Goal: Ask a question

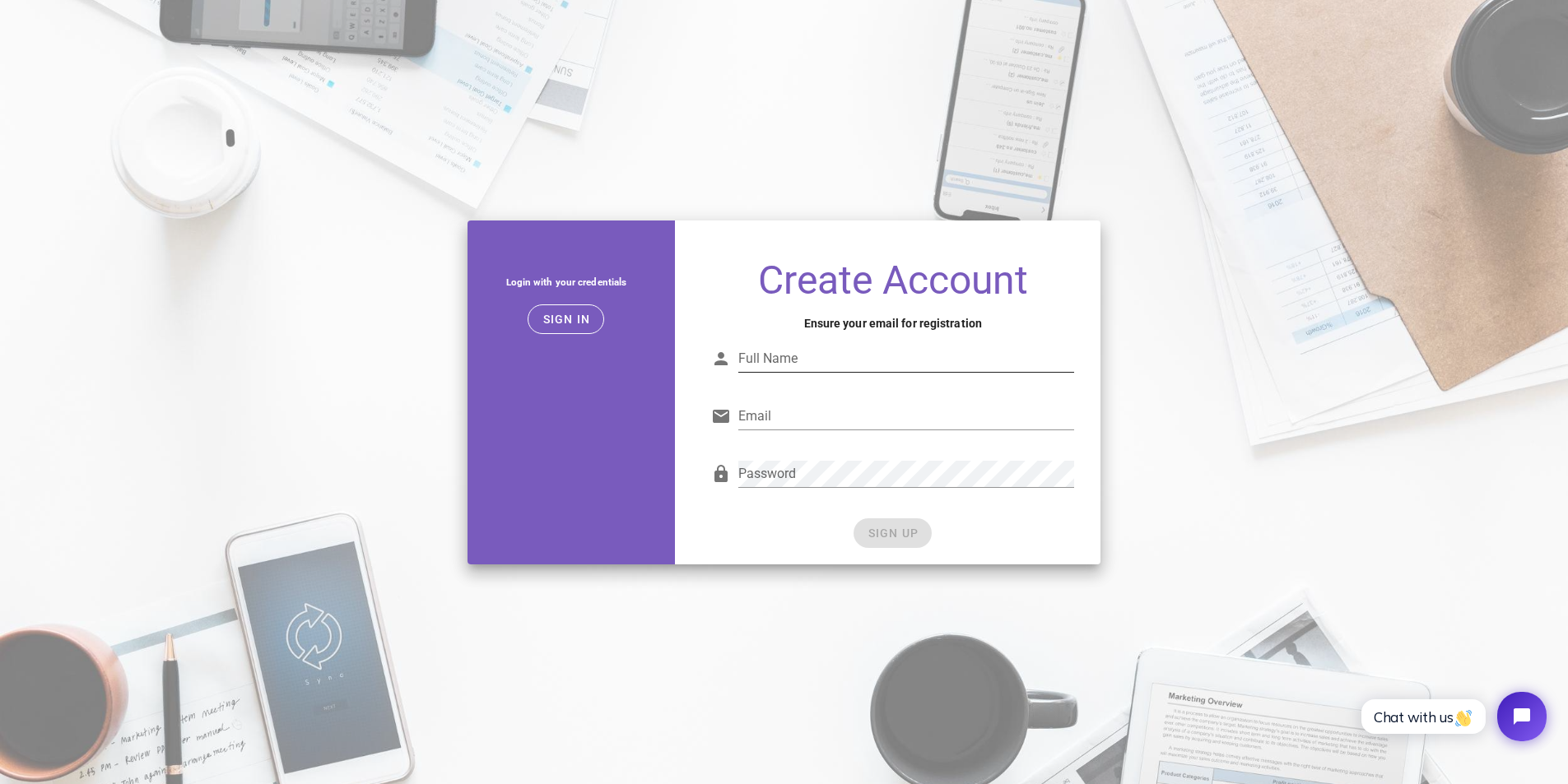
click at [844, 357] on input "Full Name" at bounding box center [906, 359] width 336 height 27
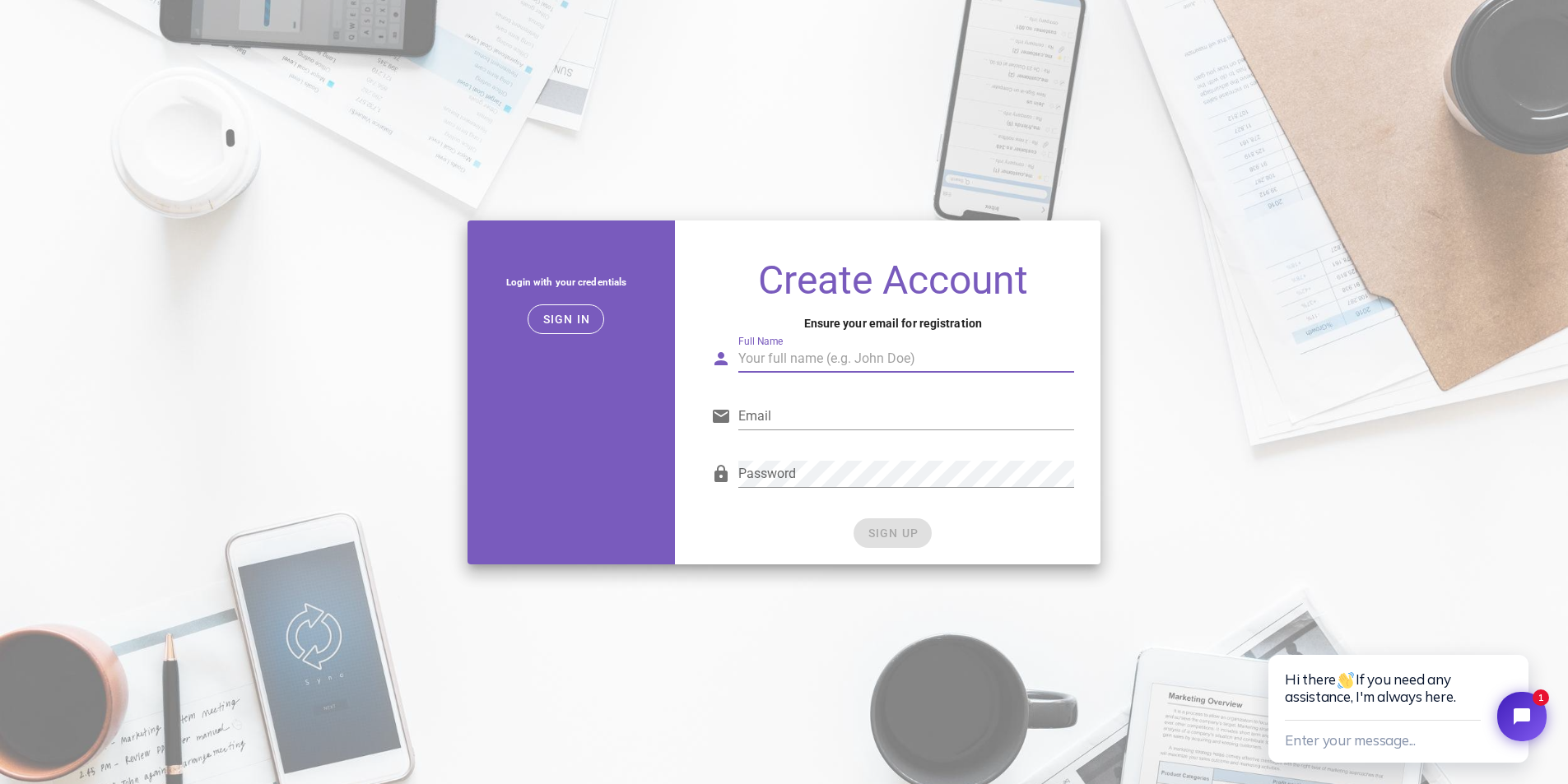
type input "[PERSON_NAME]"
type input "[EMAIL_ADDRESS][DOMAIN_NAME]"
click at [886, 532] on span "SIGN UP" at bounding box center [892, 533] width 51 height 13
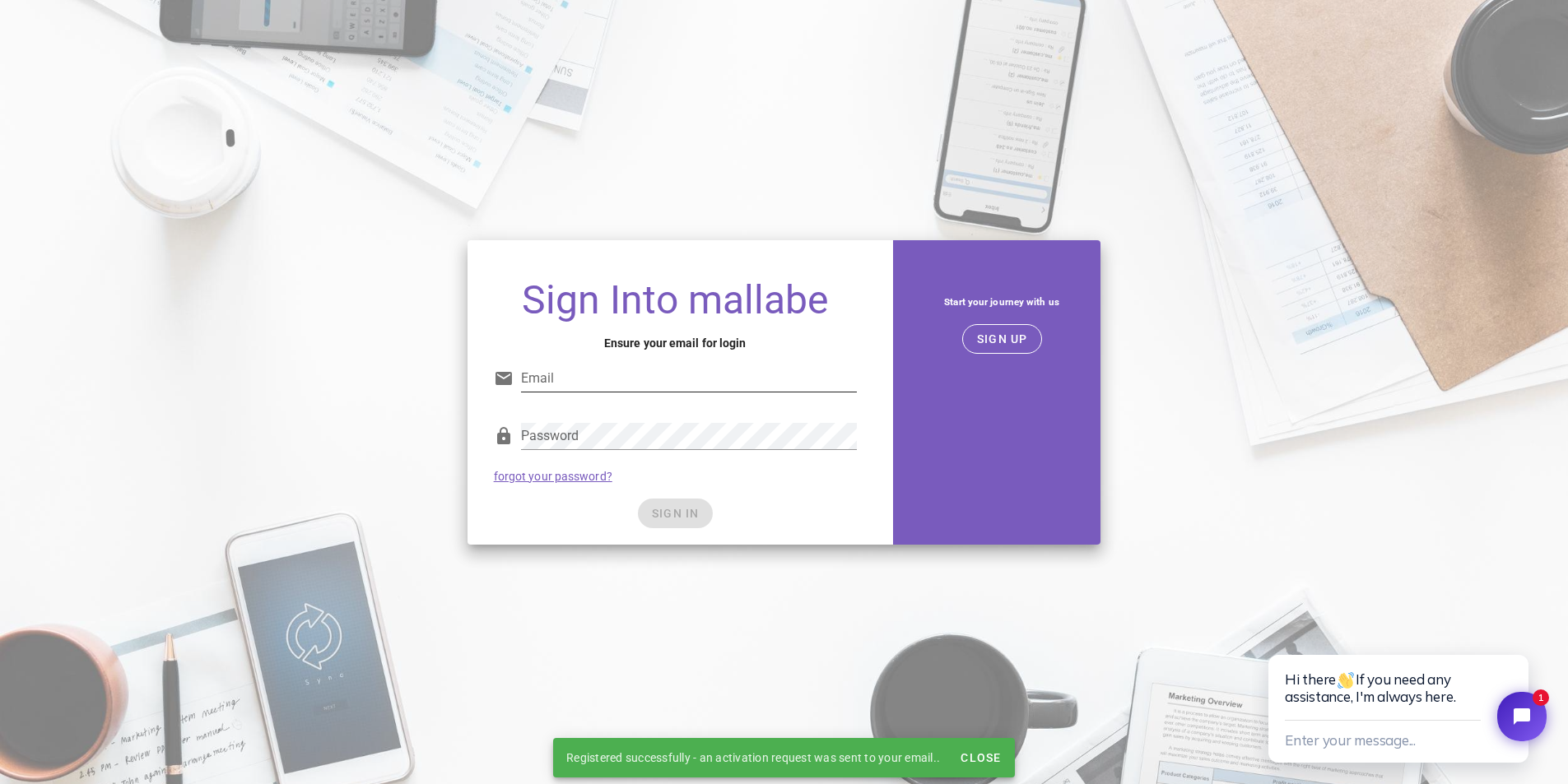
click at [589, 385] on input "Email" at bounding box center [689, 378] width 336 height 27
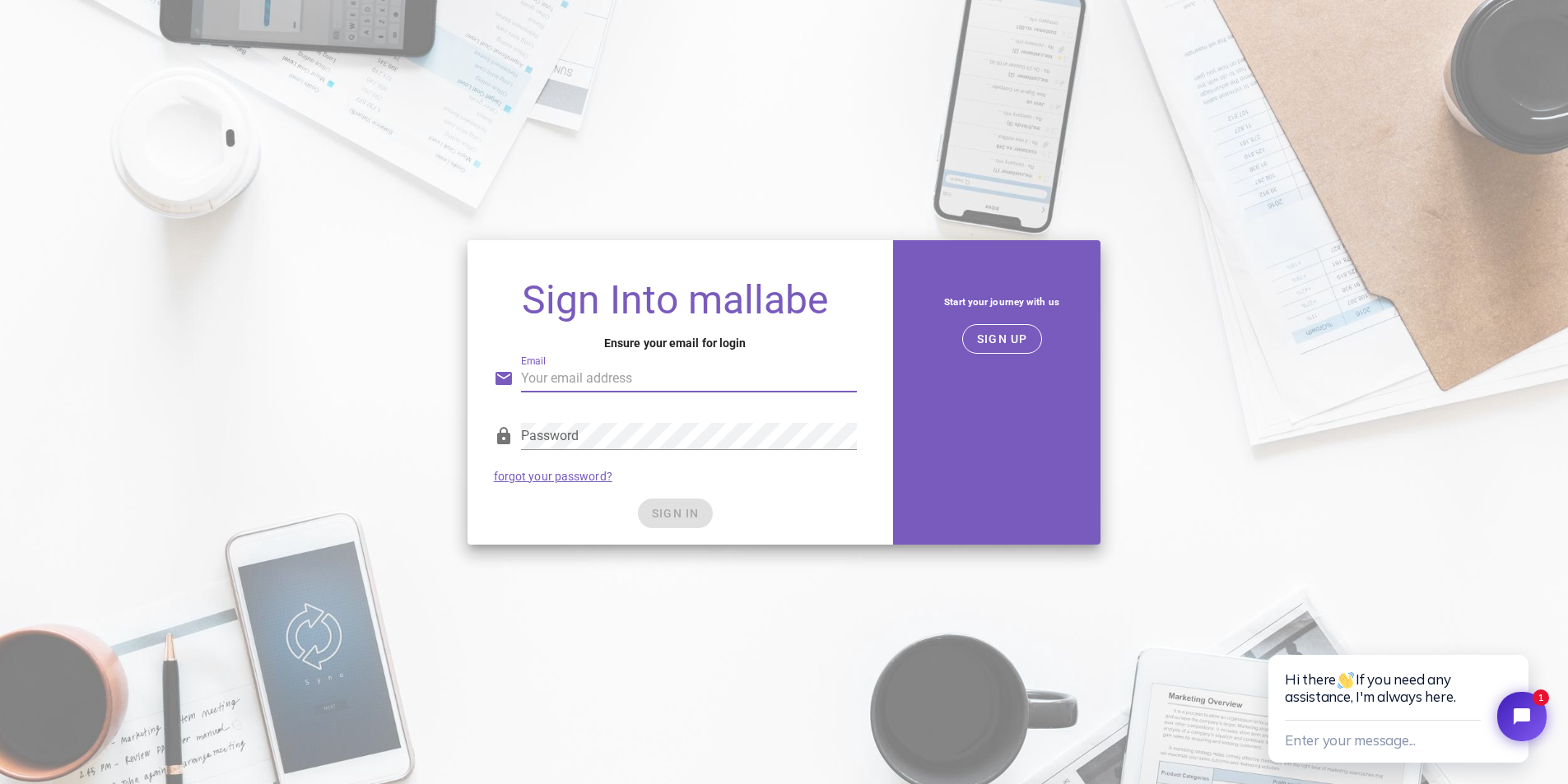
type input "[EMAIL_ADDRESS][DOMAIN_NAME]"
click at [681, 515] on span "SIGN IN" at bounding box center [675, 513] width 49 height 13
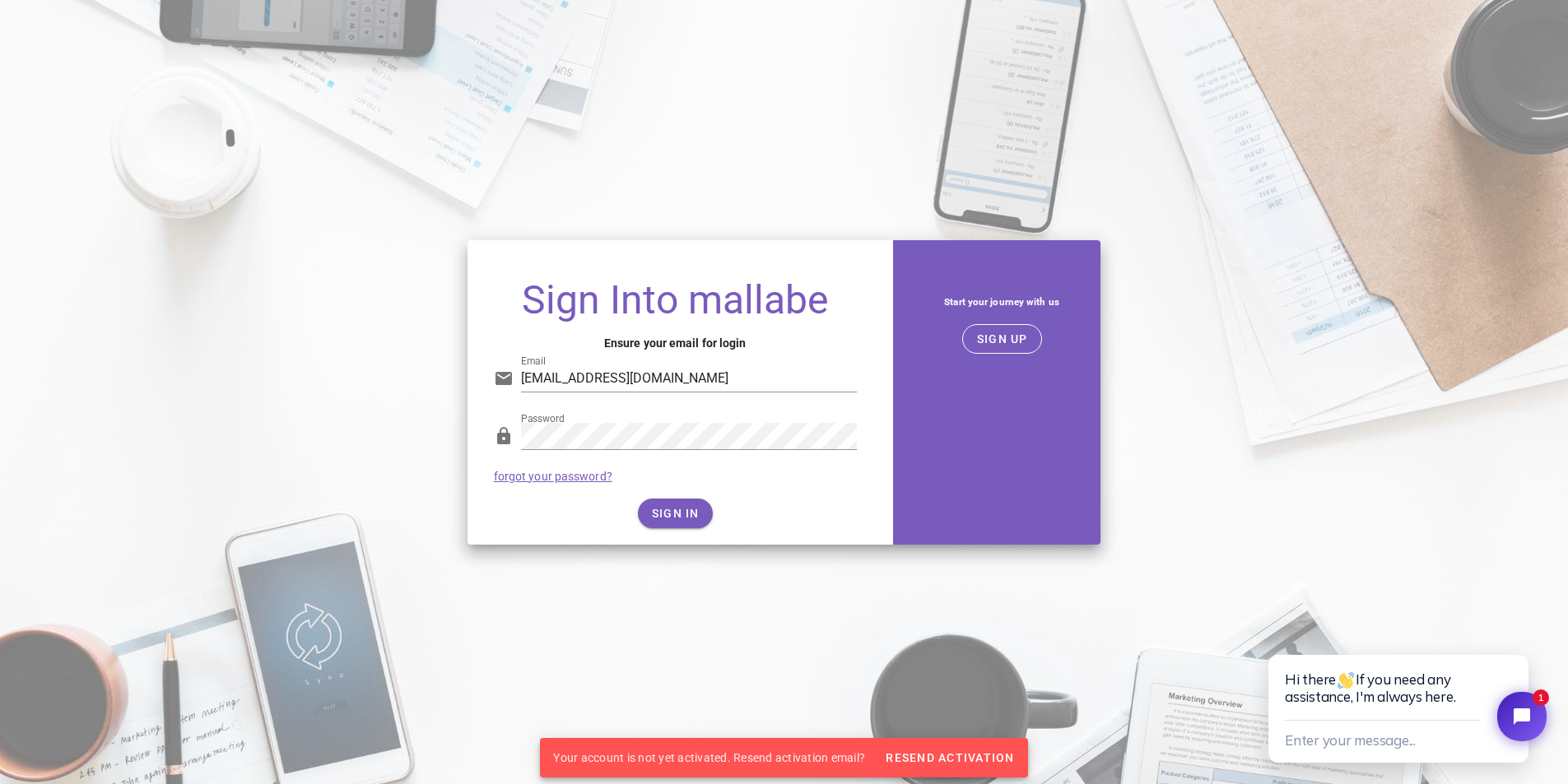
drag, startPoint x: 835, startPoint y: 663, endPoint x: 820, endPoint y: 687, distance: 28.3
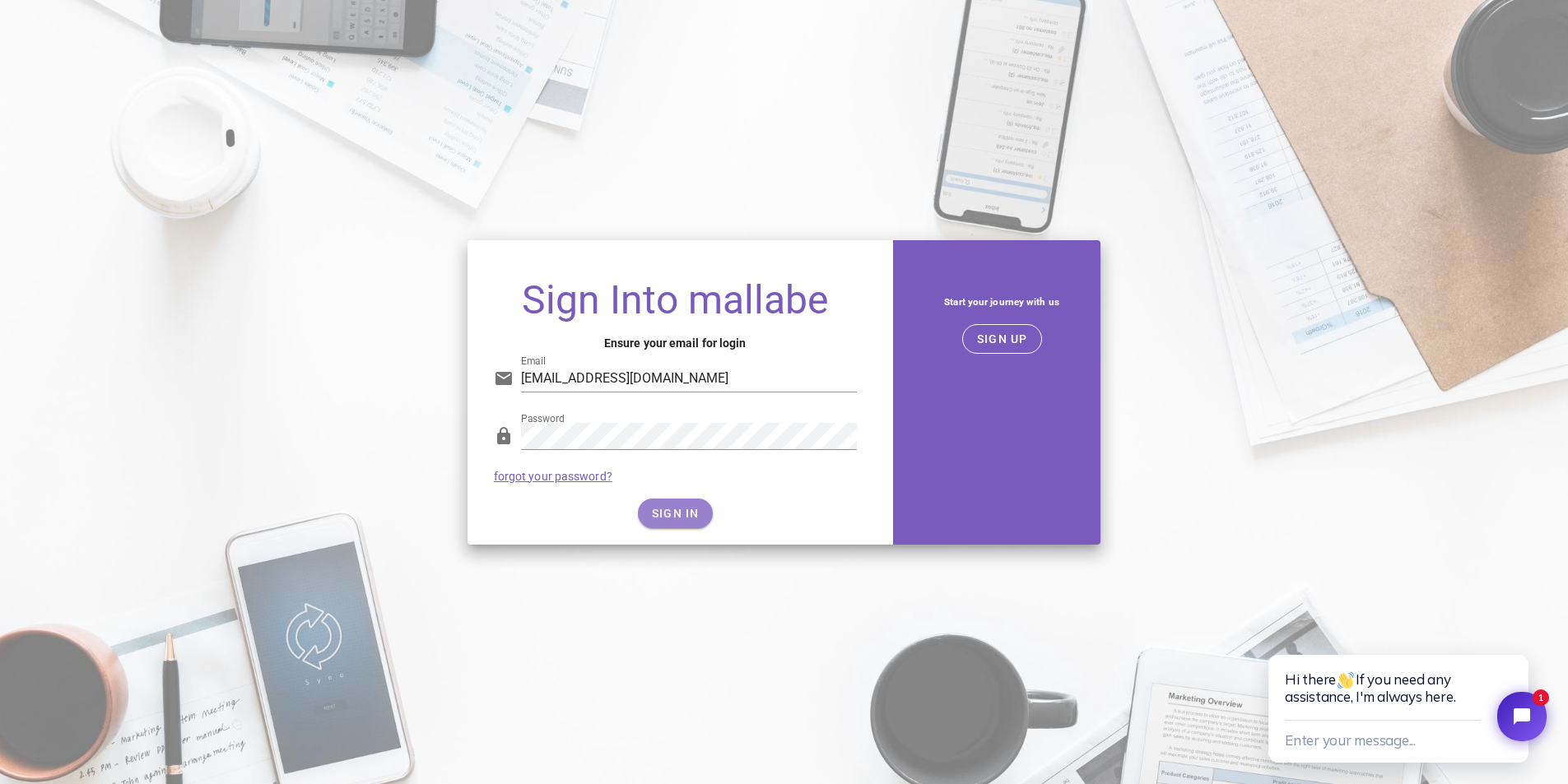
drag, startPoint x: 820, startPoint y: 687, endPoint x: 674, endPoint y: 510, distance: 229.4
click at [674, 510] on span "SIGN IN" at bounding box center [675, 513] width 49 height 13
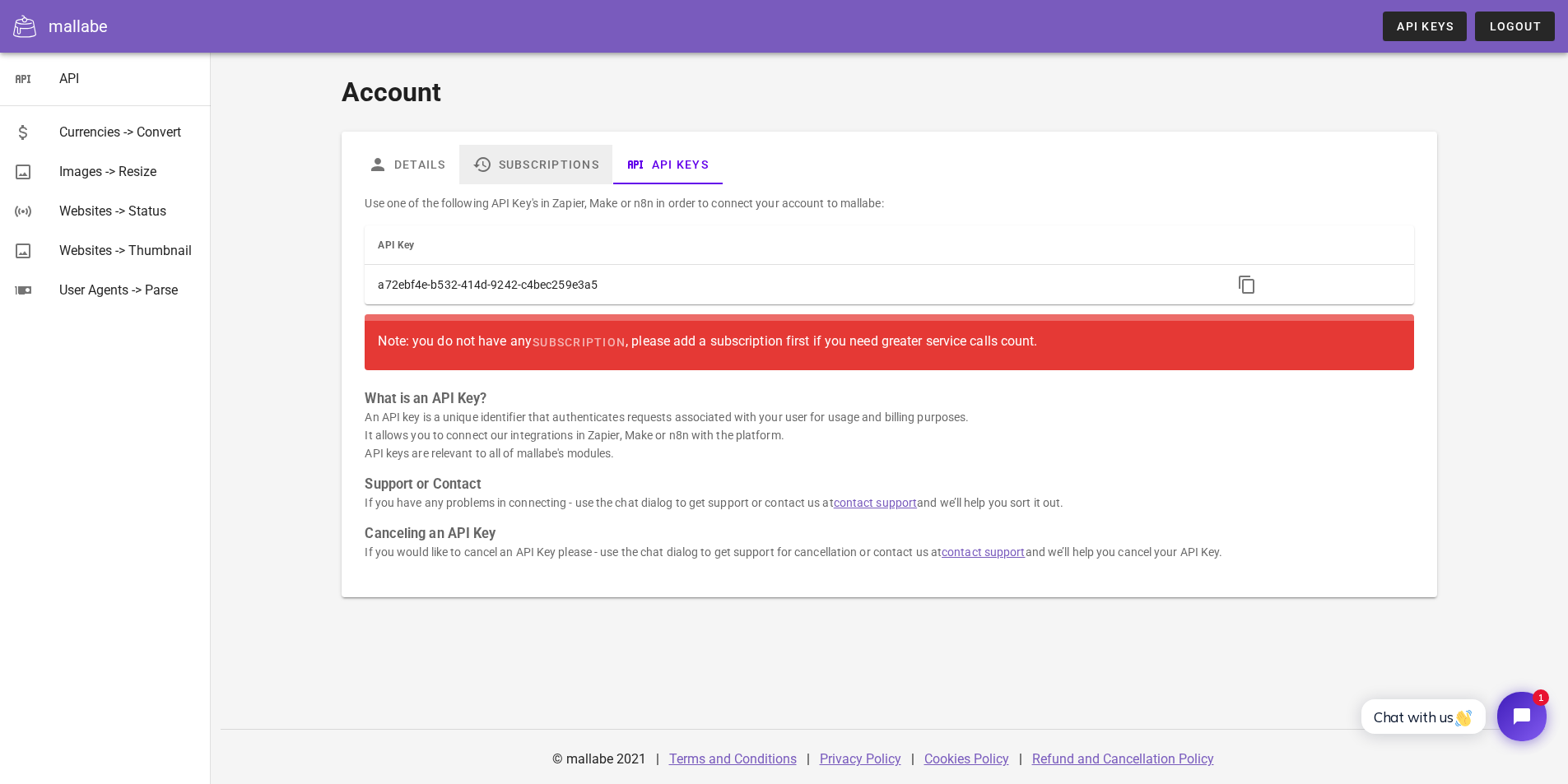
click at [528, 166] on link "Subscriptions" at bounding box center [536, 164] width 153 height 39
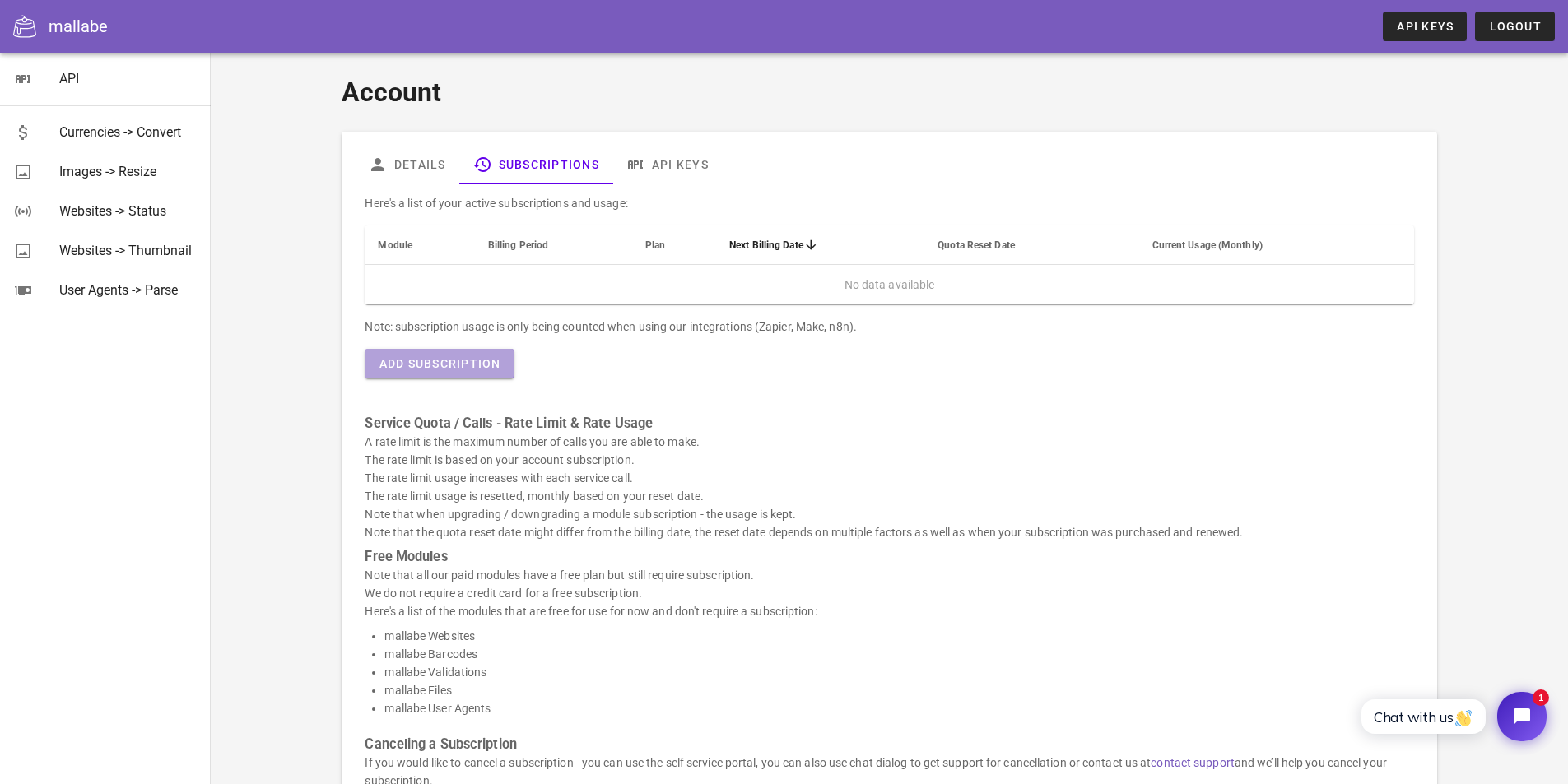
click at [439, 362] on span "Add Subscription" at bounding box center [438, 364] width 123 height 13
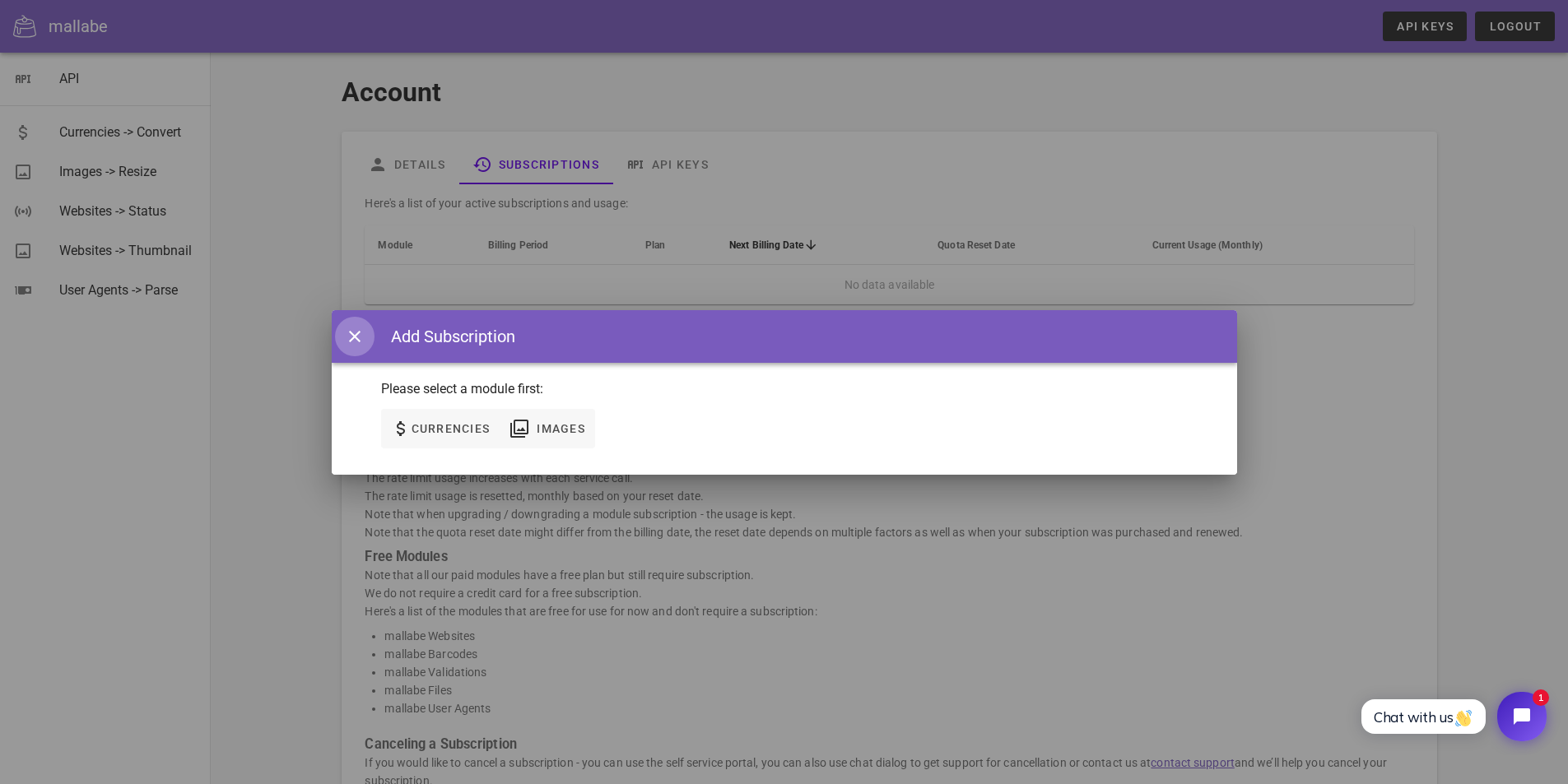
click at [351, 340] on icon "button" at bounding box center [355, 336] width 20 height 20
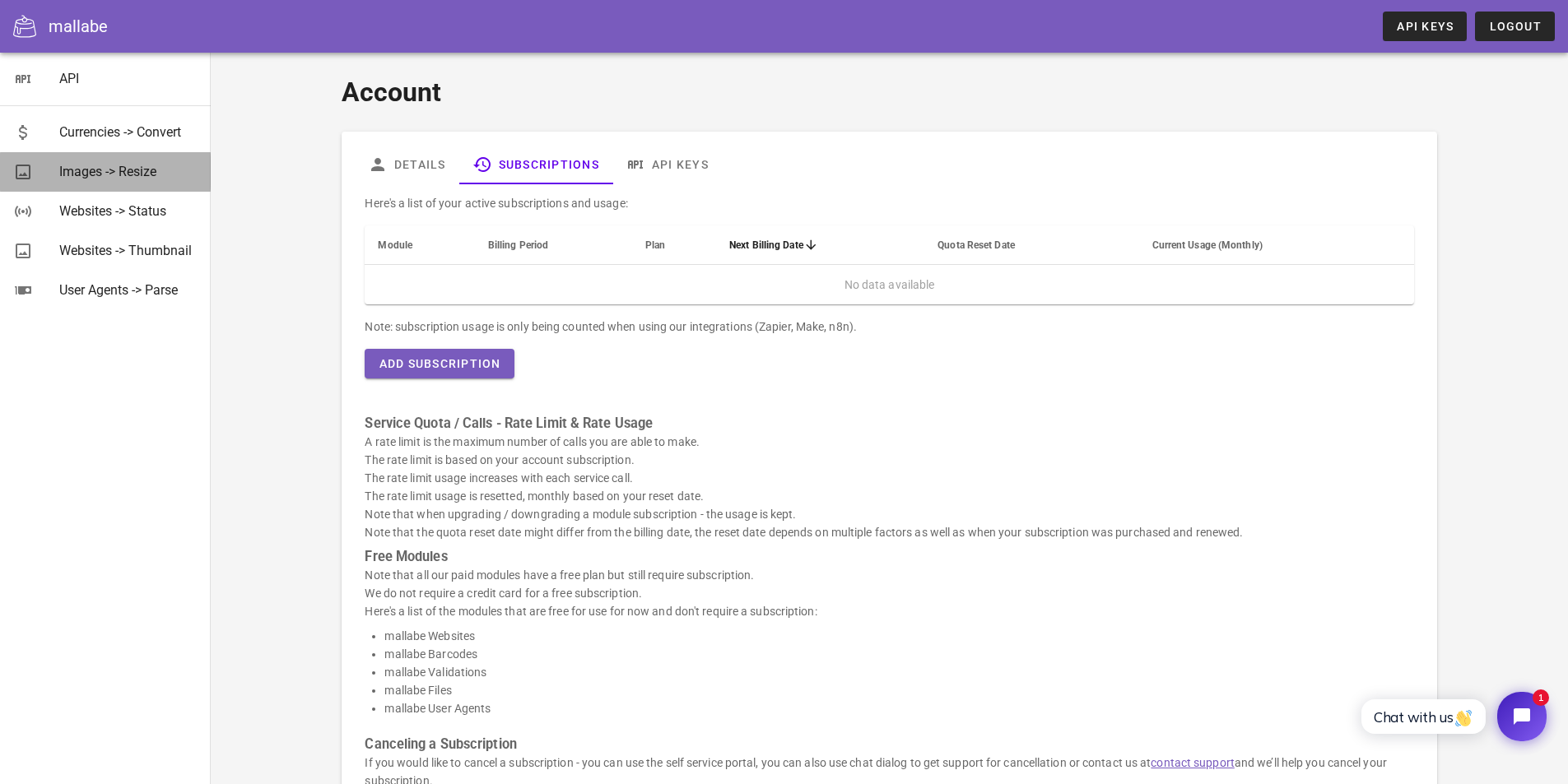
click at [109, 166] on div "Images -> Resize" at bounding box center [128, 171] width 138 height 15
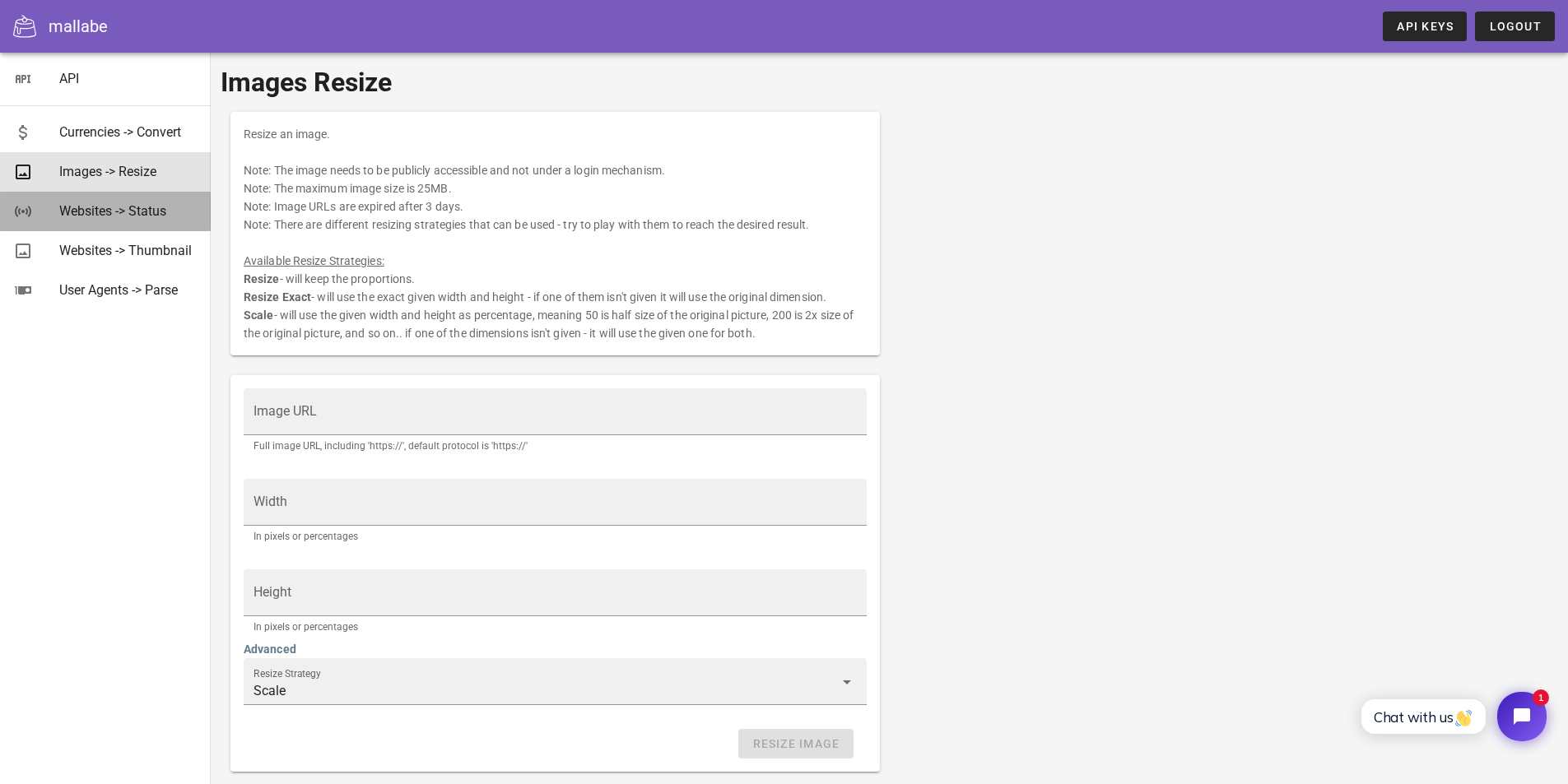
click at [108, 206] on div "Websites -> Status" at bounding box center [128, 211] width 138 height 15
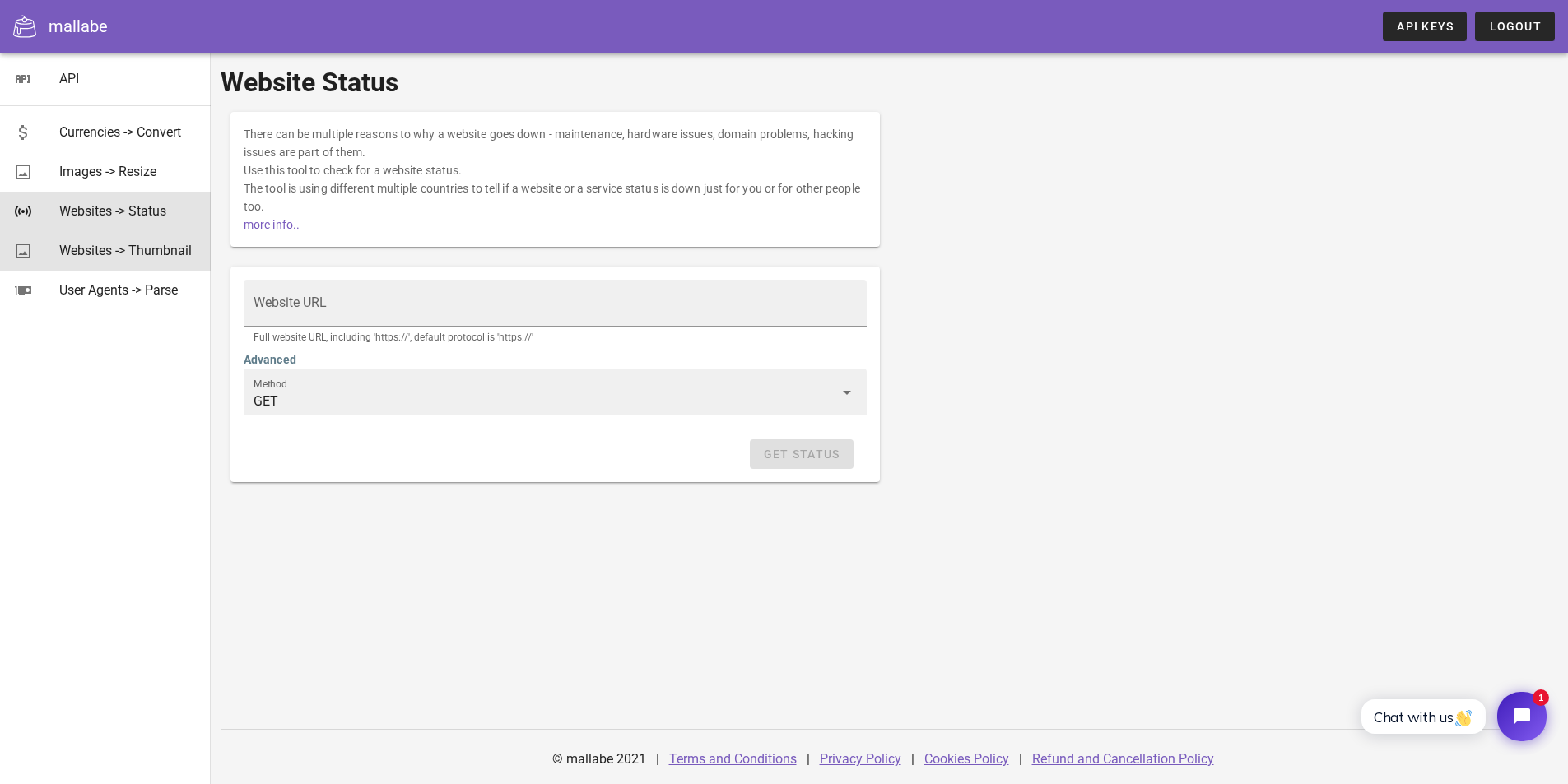
click at [119, 250] on div "Websites -> Thumbnail" at bounding box center [128, 251] width 138 height 15
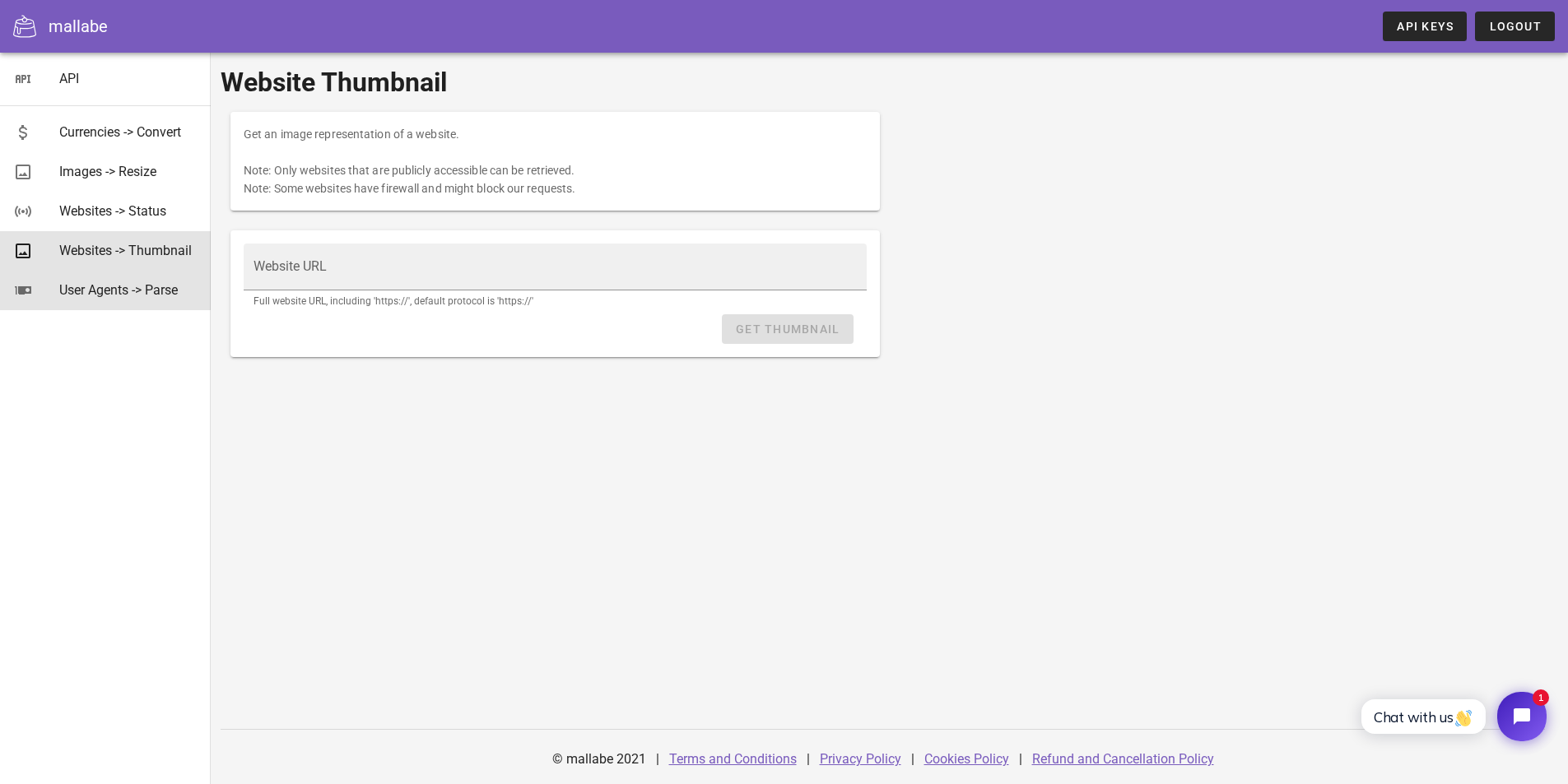
click at [121, 288] on div "User Agents -> Parse" at bounding box center [128, 290] width 138 height 15
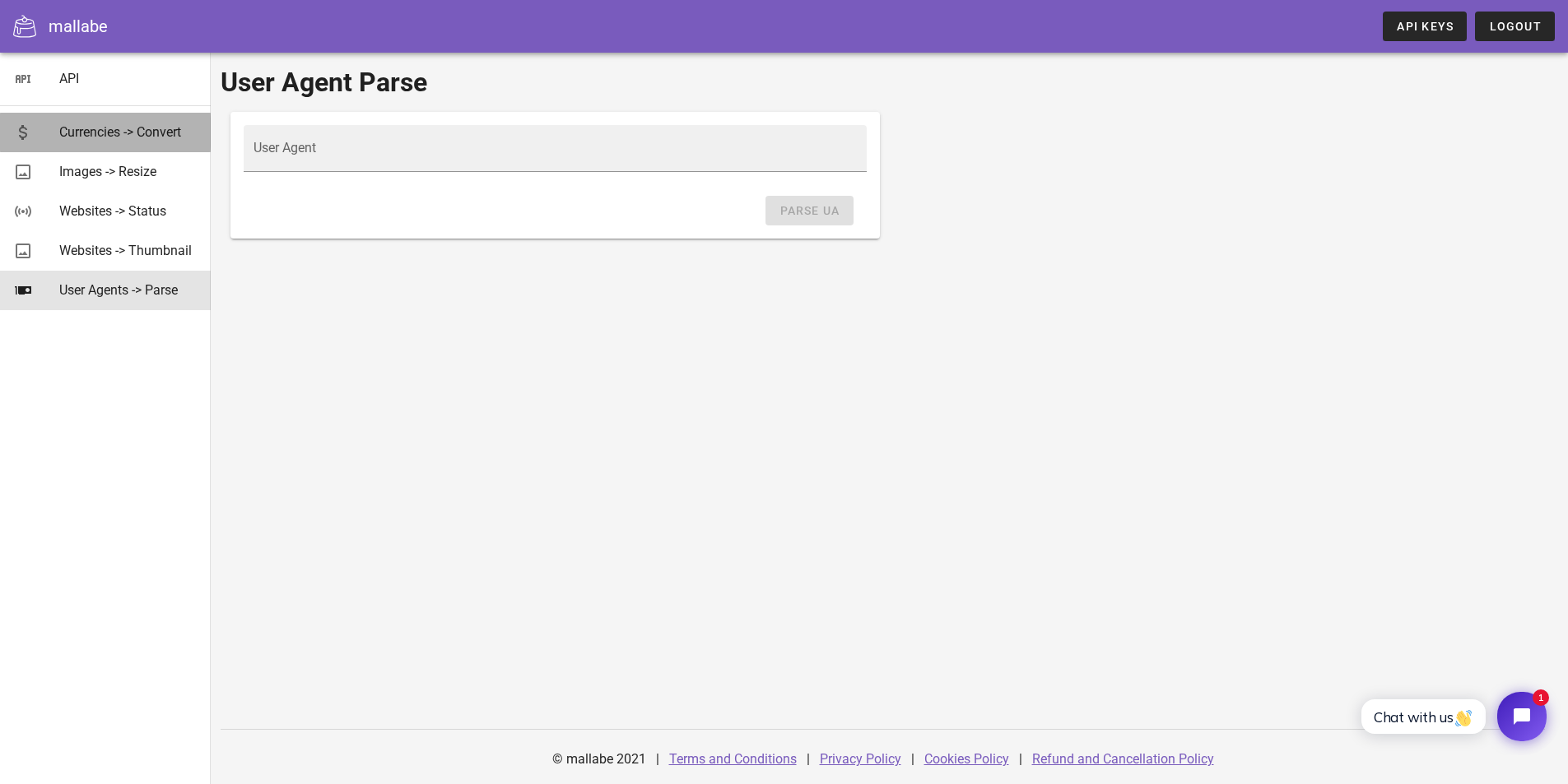
click at [110, 129] on div "Currencies -> Convert" at bounding box center [128, 131] width 138 height 15
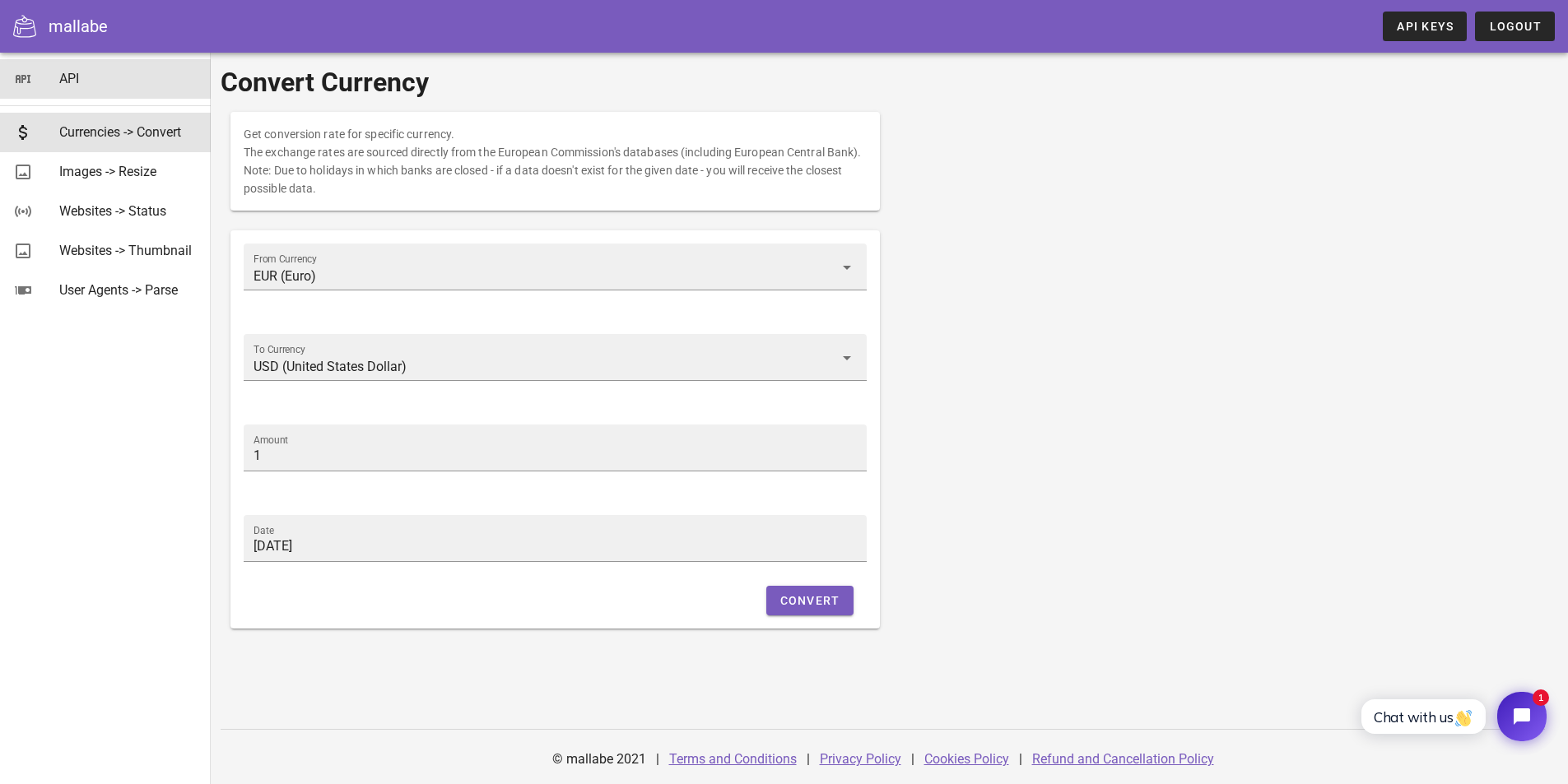
click at [72, 76] on div "API" at bounding box center [128, 78] width 138 height 15
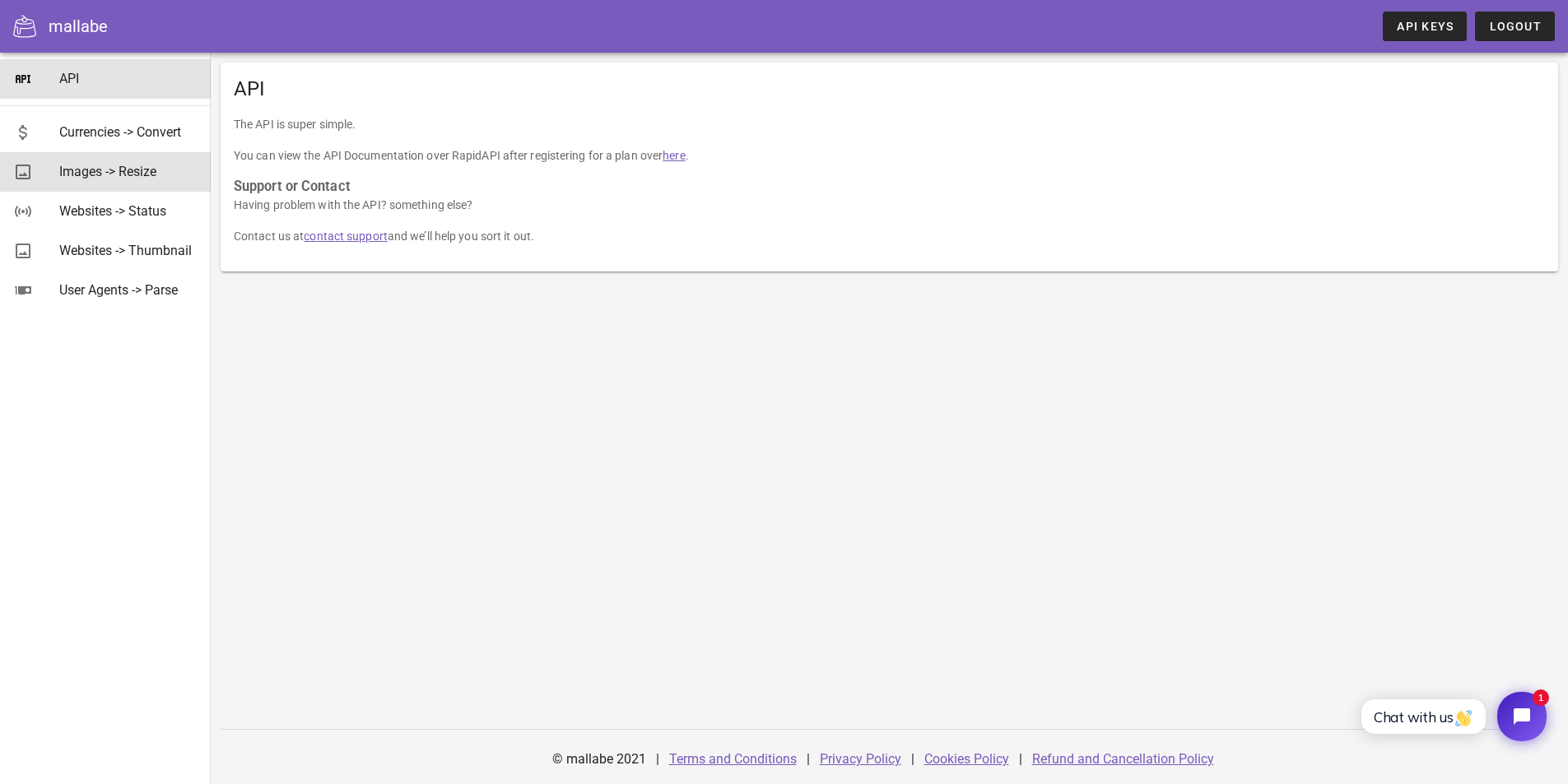
click at [105, 166] on div "Images -> Resize" at bounding box center [128, 171] width 138 height 15
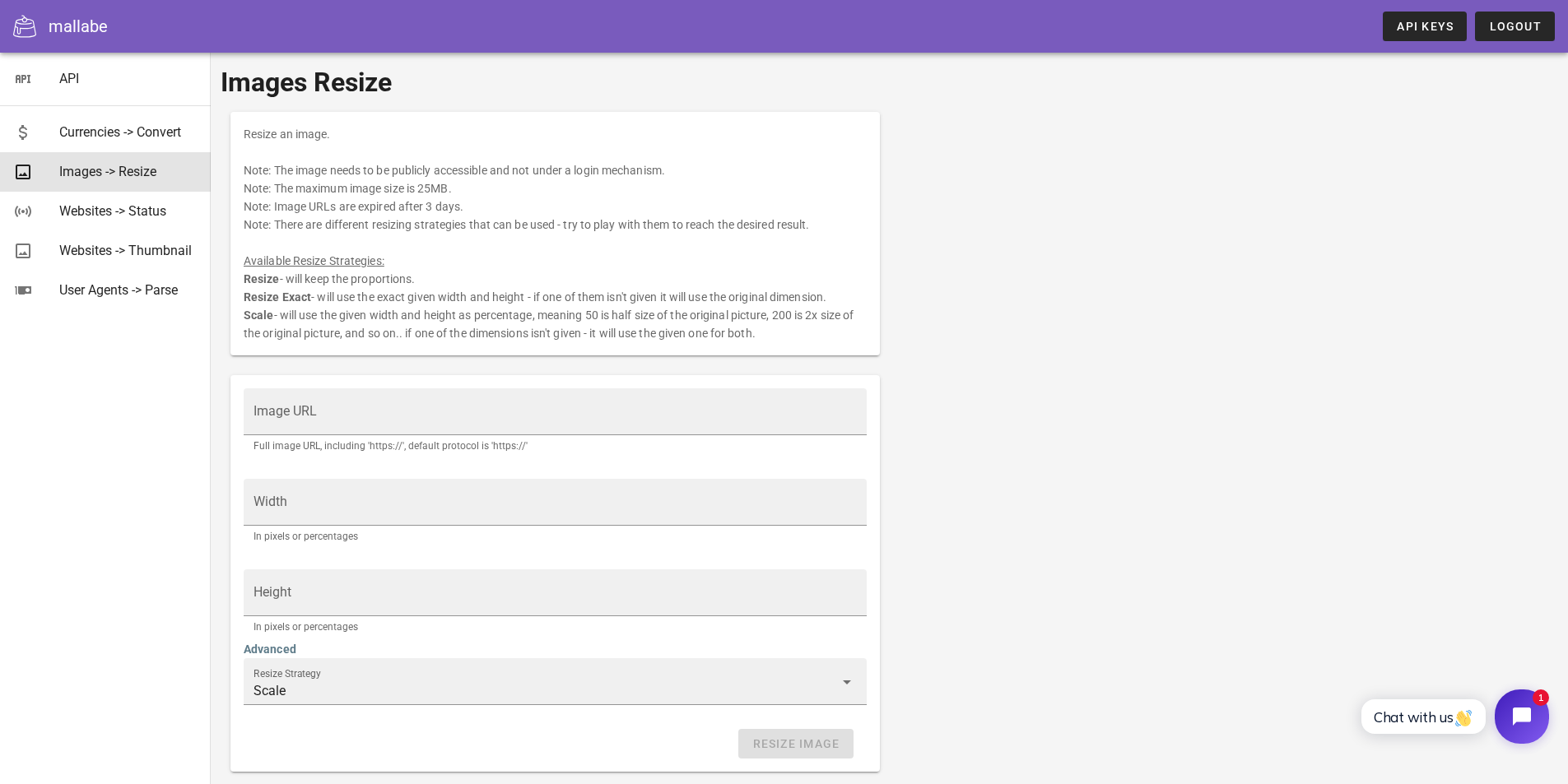
click at [1526, 709] on icon "Open chat widget" at bounding box center [1531, 716] width 26 height 26
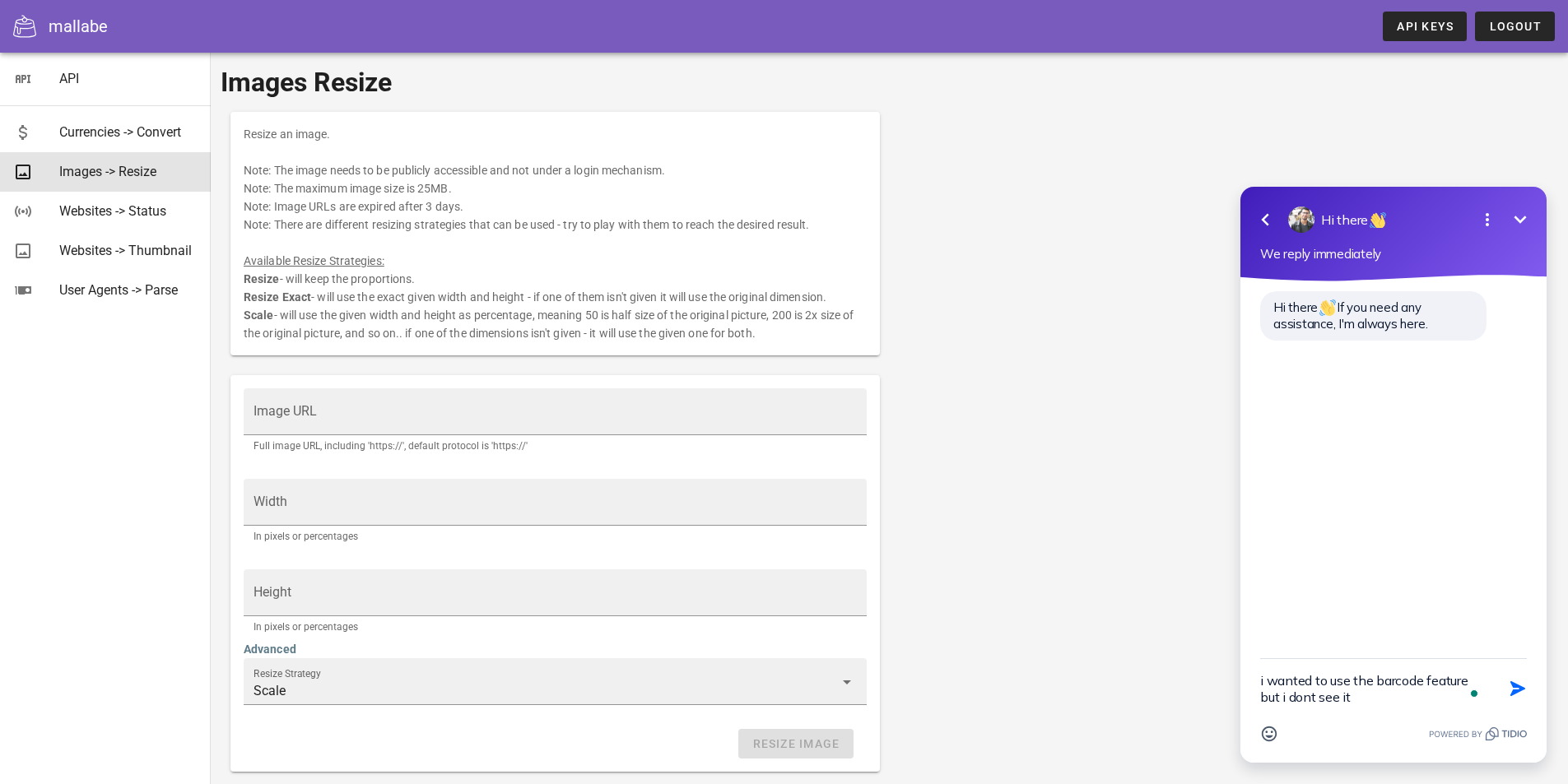
type textarea "i wanted to use the barcode feature but i dont see it"
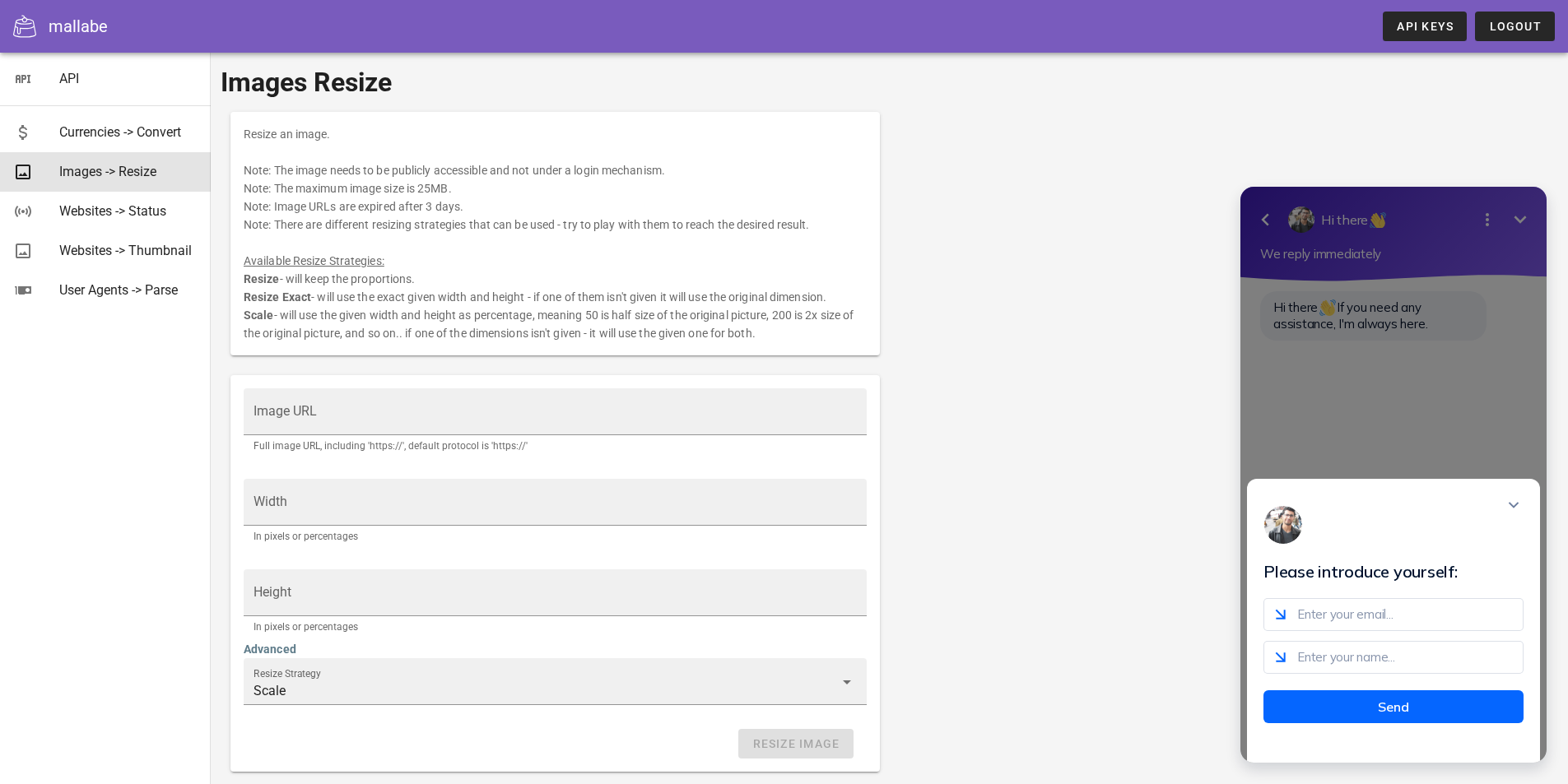
click at [1372, 631] on input "email" at bounding box center [1393, 614] width 260 height 33
type input "[EMAIL_ADDRESS][DOMAIN_NAME]"
type input "Justin"
click at [1415, 711] on button "Send" at bounding box center [1393, 706] width 260 height 33
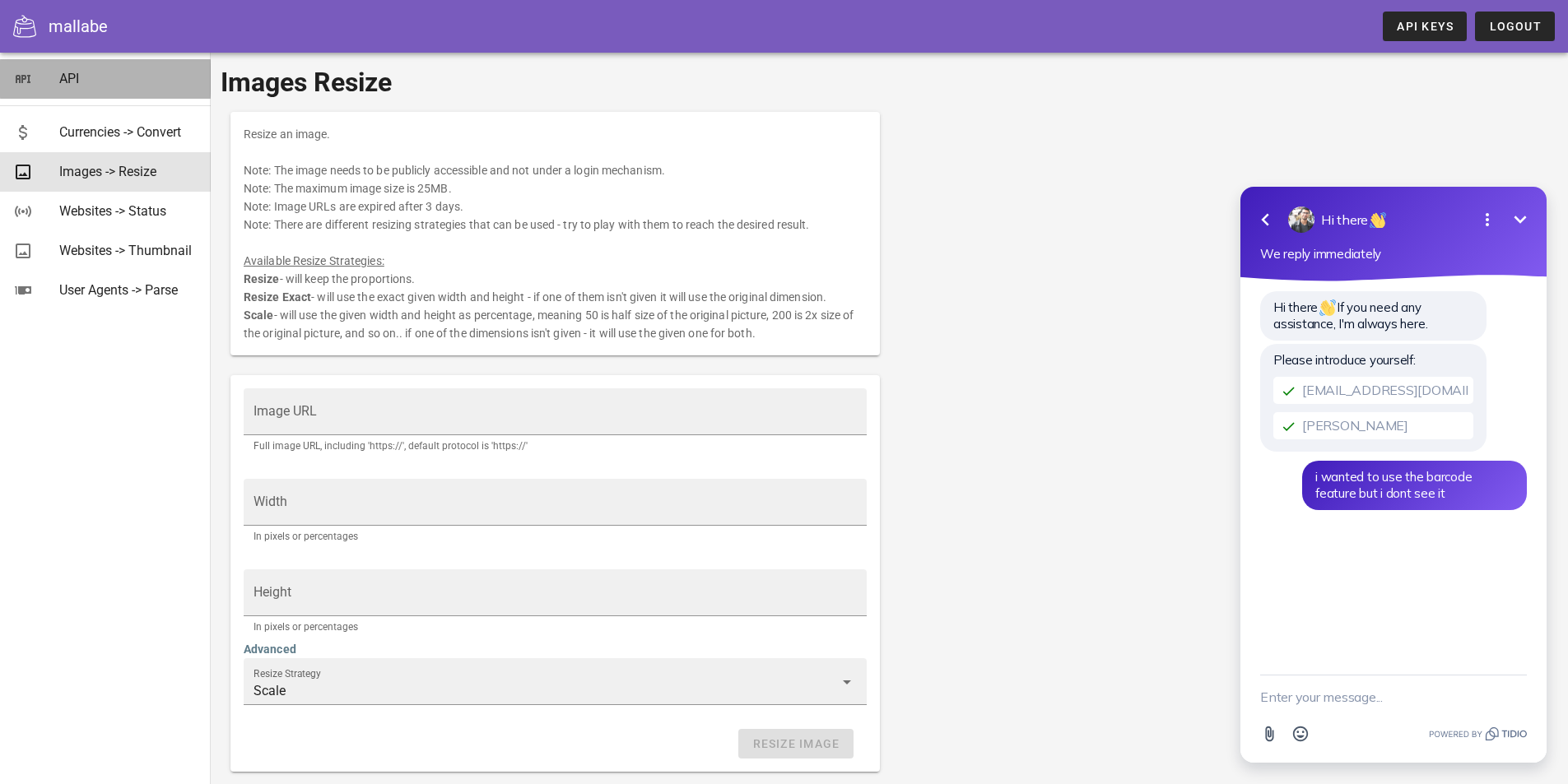
click at [61, 72] on div "API" at bounding box center [128, 78] width 138 height 15
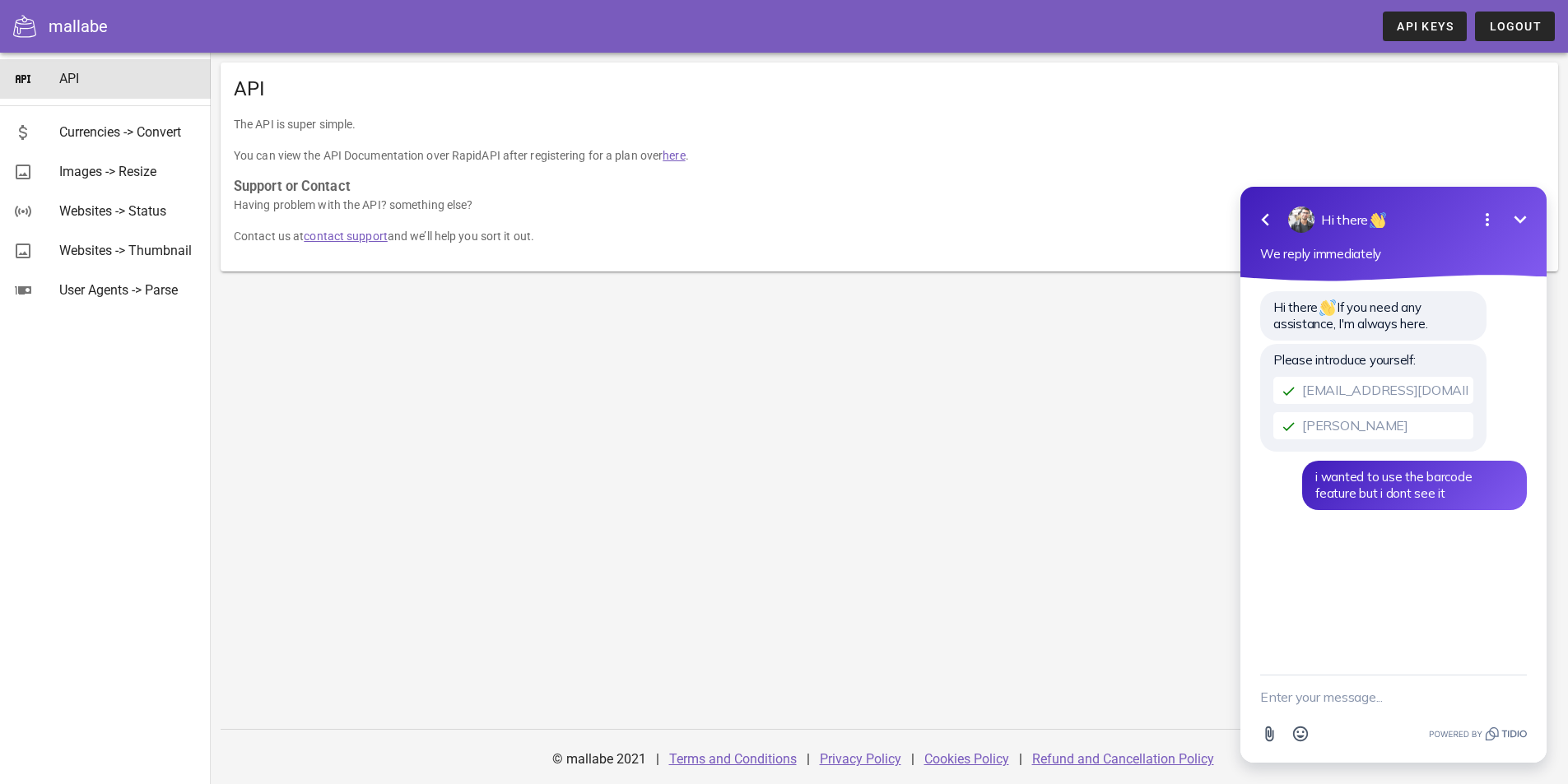
click at [674, 160] on link "here" at bounding box center [673, 155] width 22 height 13
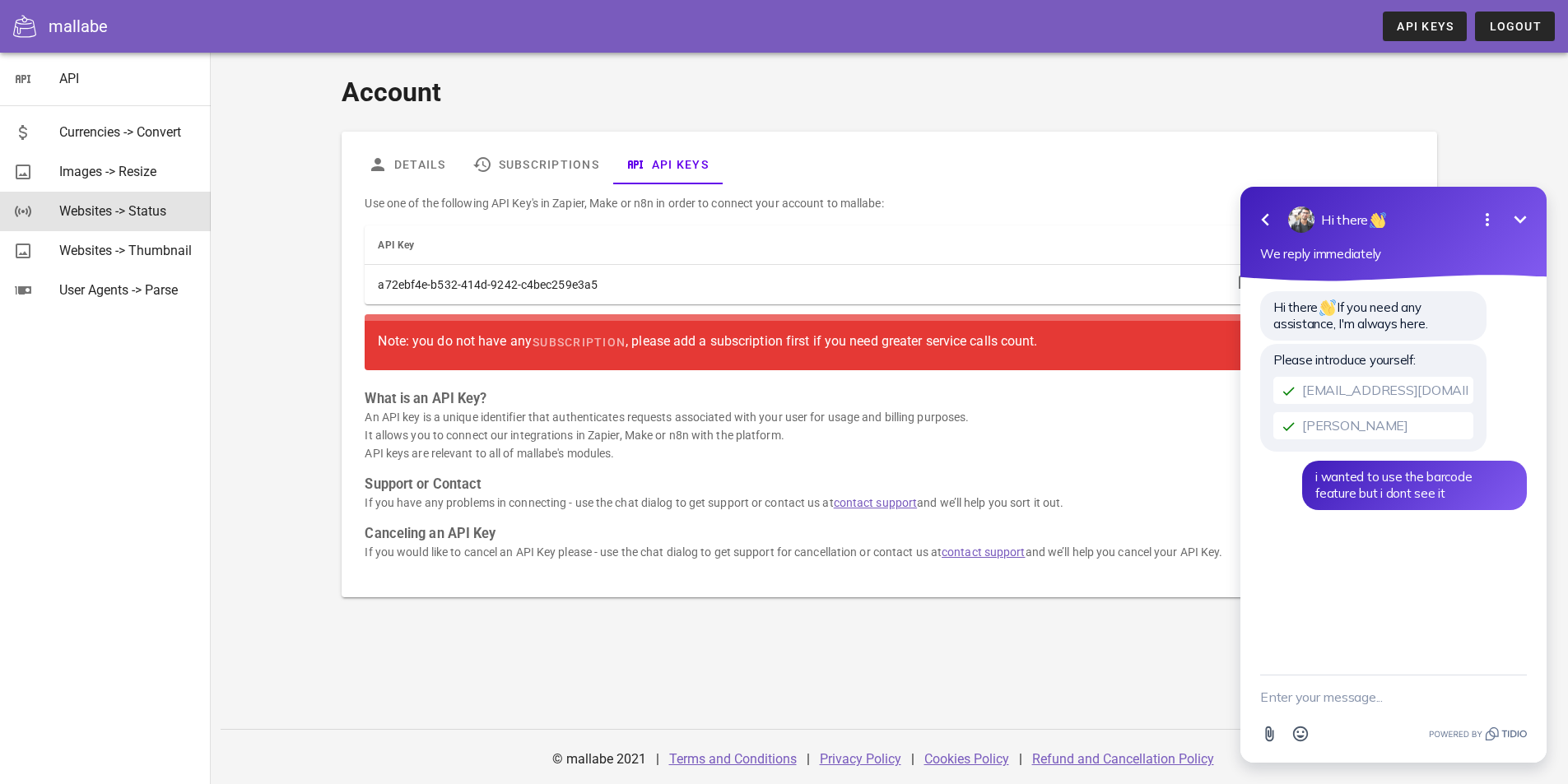
click at [93, 217] on div "Websites -> Status" at bounding box center [128, 211] width 138 height 15
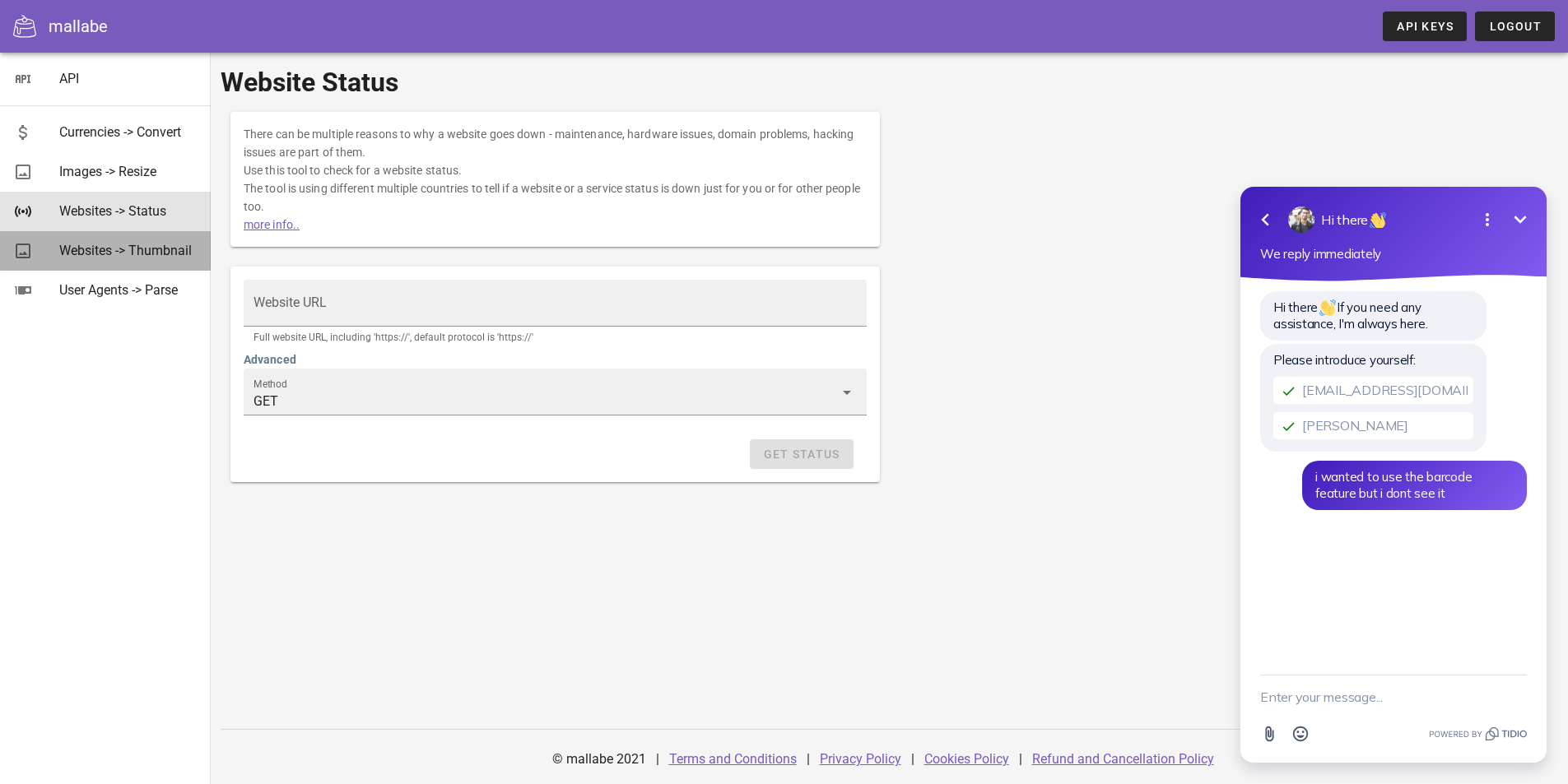
click at [106, 255] on div "Websites -> Thumbnail" at bounding box center [128, 251] width 138 height 15
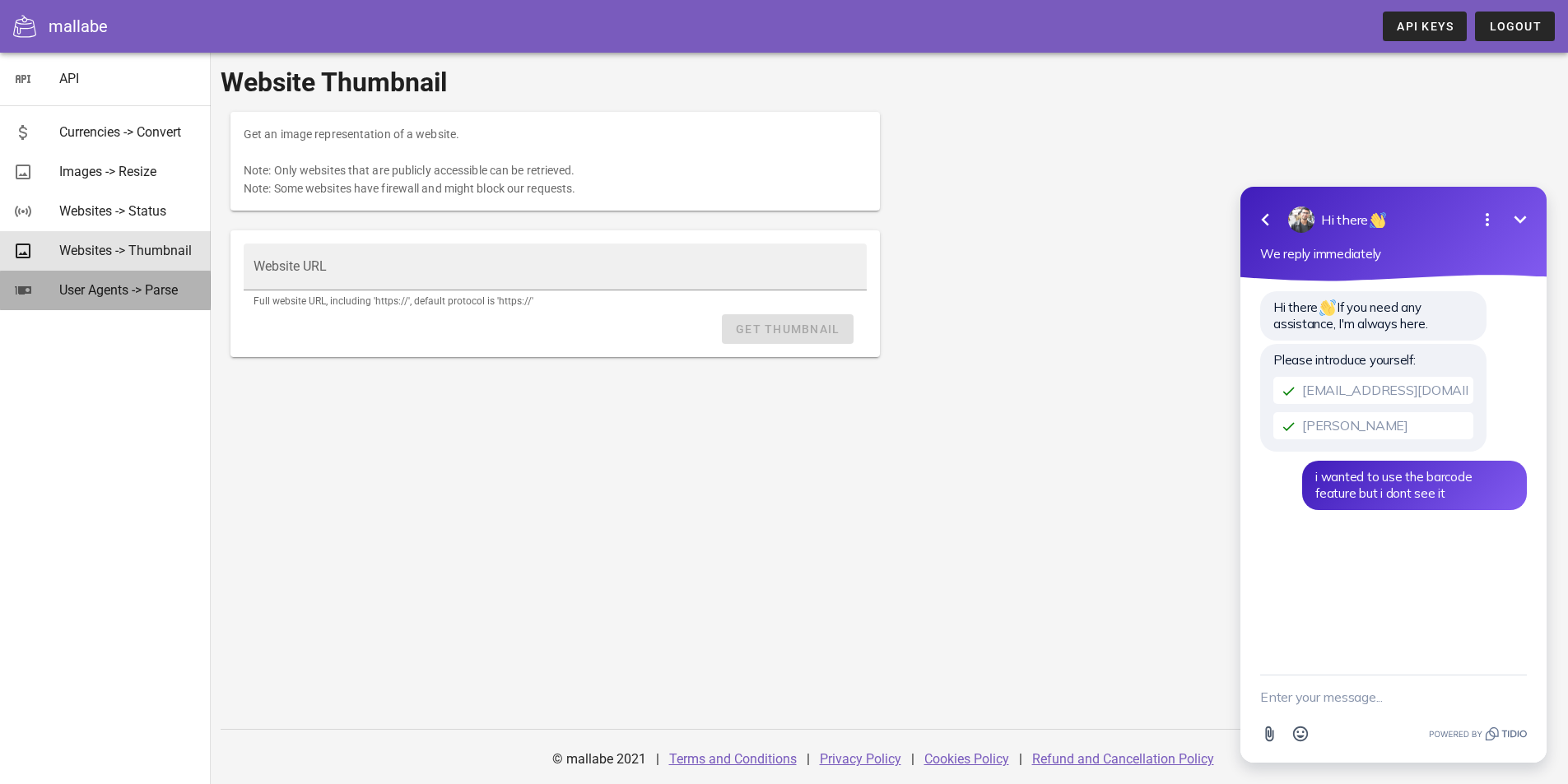
click at [102, 286] on div "User Agents -> Parse" at bounding box center [128, 290] width 138 height 15
